Goal: Check status

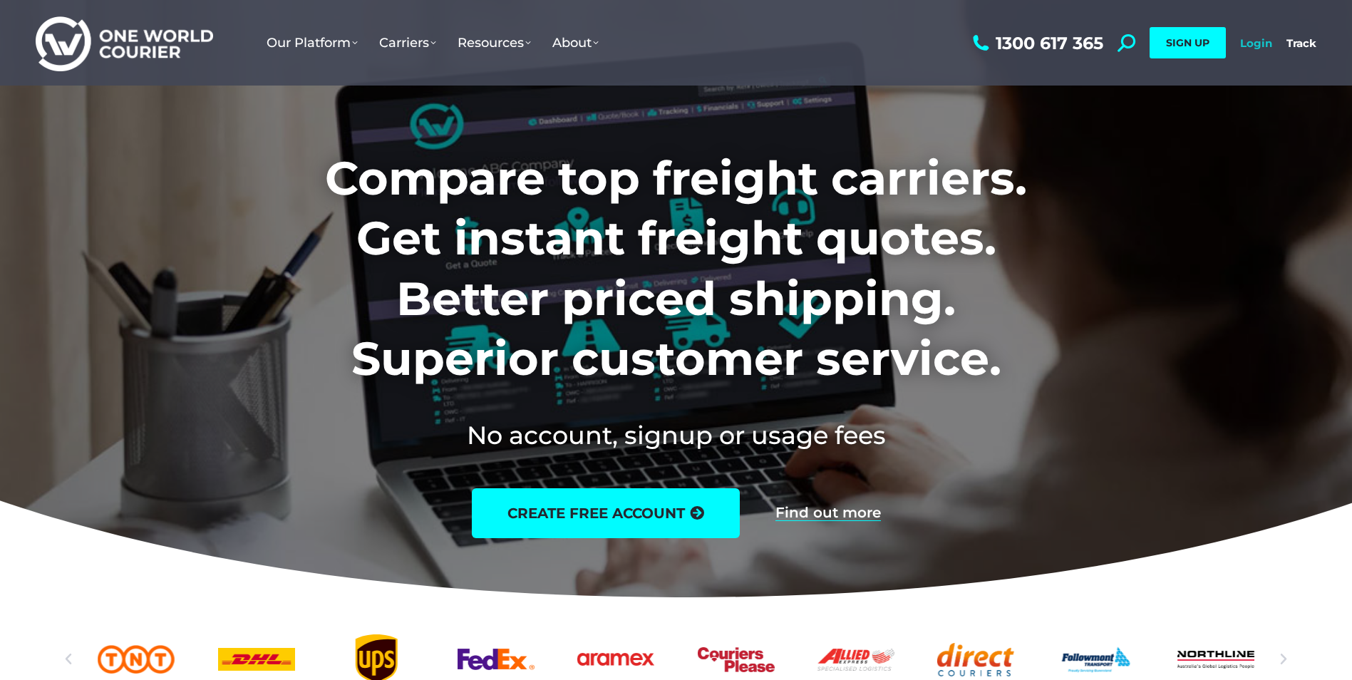
click at [1257, 42] on link "Login" at bounding box center [1256, 43] width 32 height 14
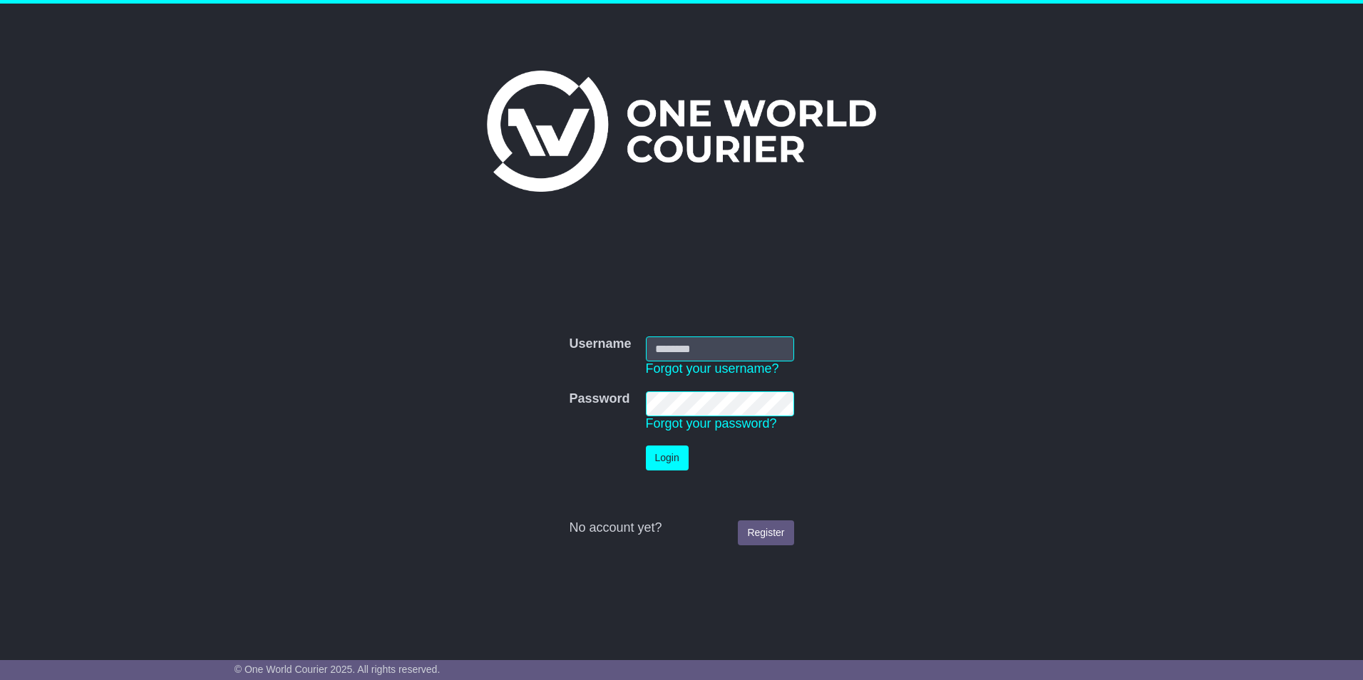
type input "**********"
click at [664, 458] on button "Login" at bounding box center [667, 457] width 43 height 25
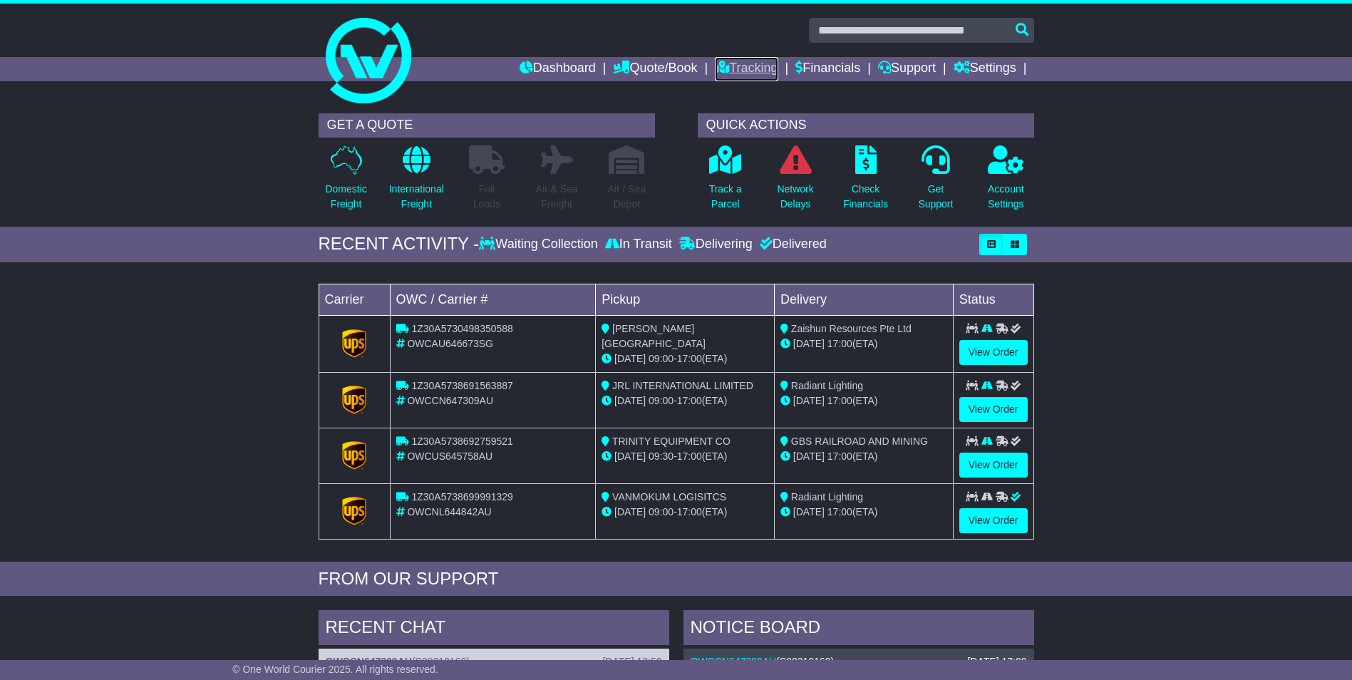
click at [751, 69] on link "Tracking" at bounding box center [746, 69] width 63 height 24
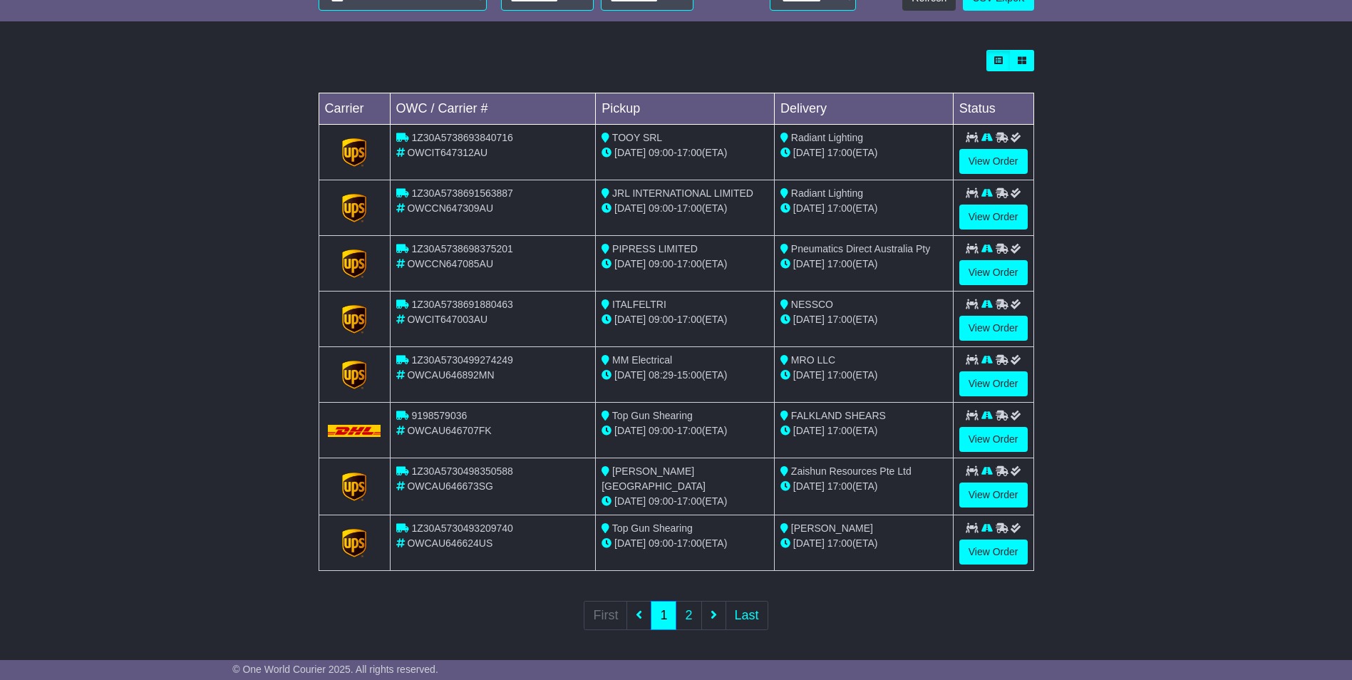
scroll to position [374, 0]
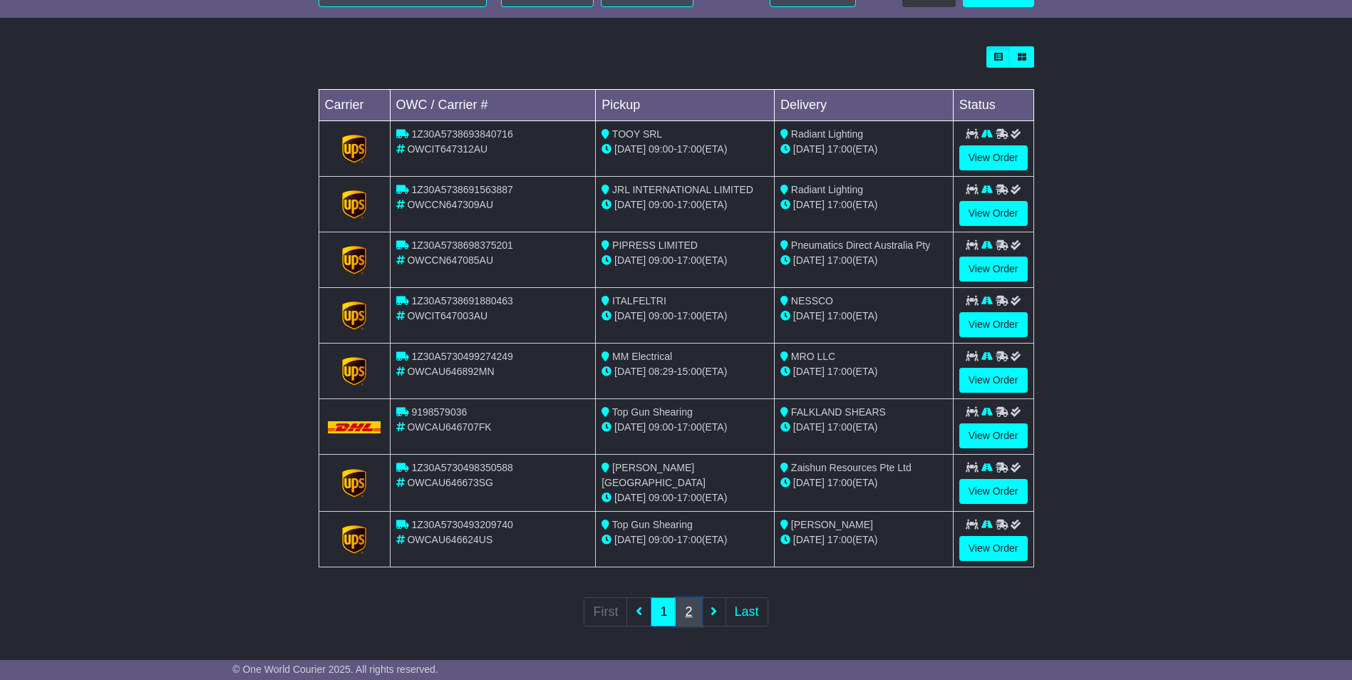
click at [693, 618] on link "2" at bounding box center [689, 611] width 26 height 29
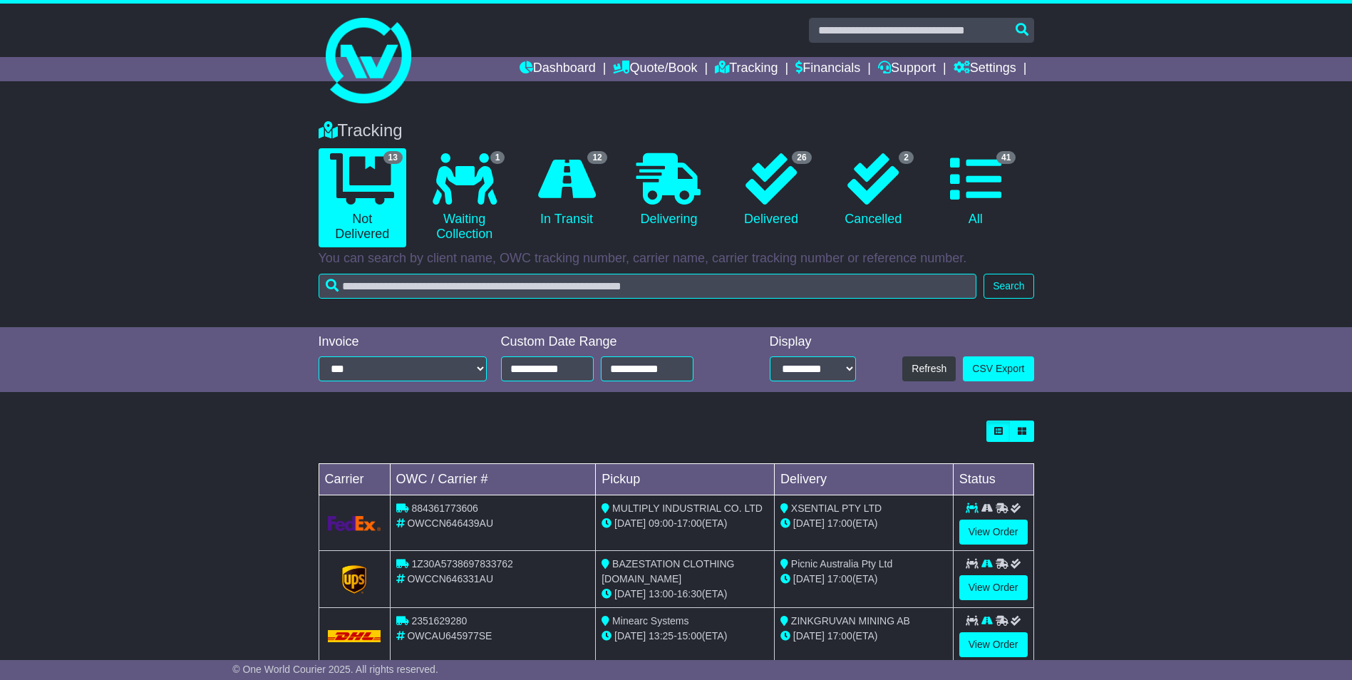
scroll to position [209, 0]
